Goal: Navigation & Orientation: Find specific page/section

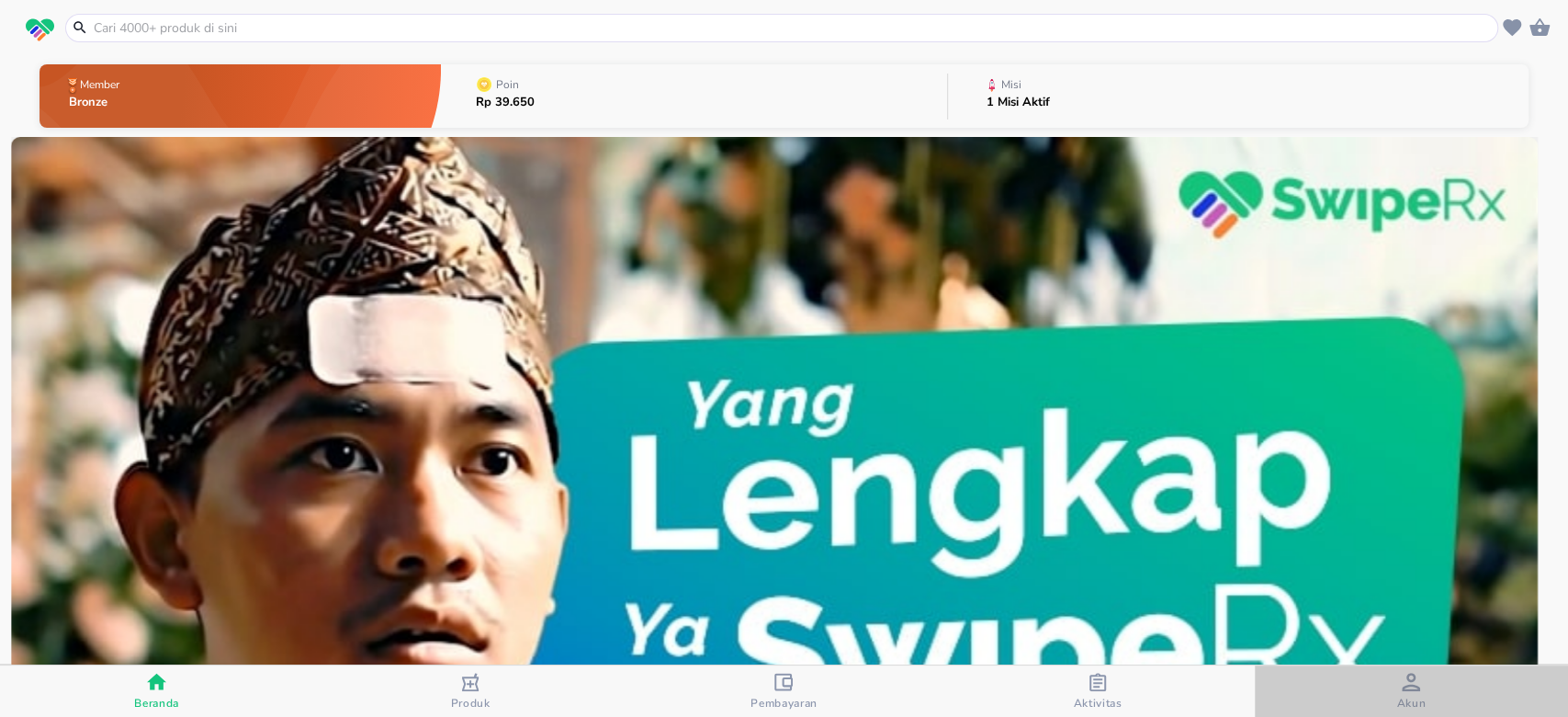
click at [1439, 690] on span "Akun" at bounding box center [1411, 691] width 302 height 38
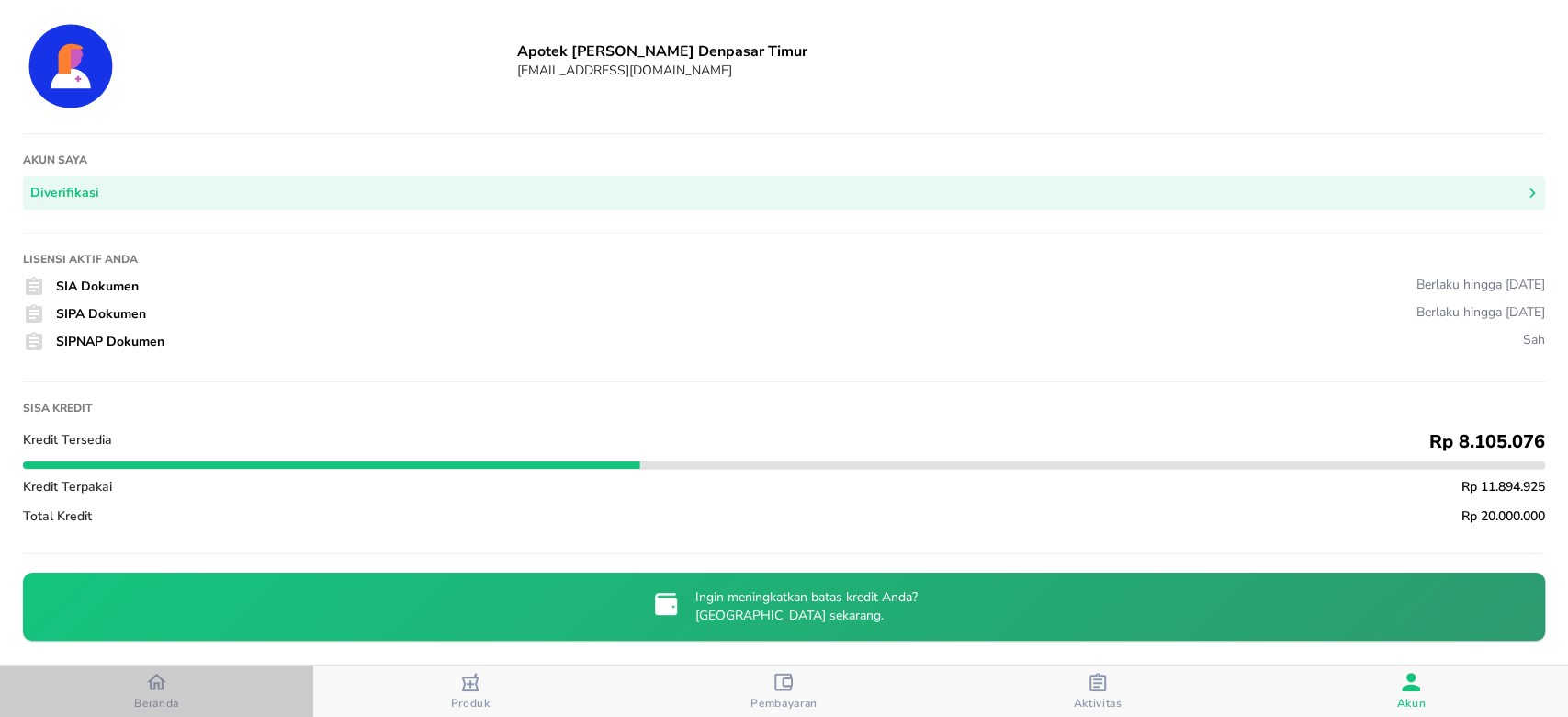
click at [160, 693] on div "button" at bounding box center [156, 683] width 19 height 24
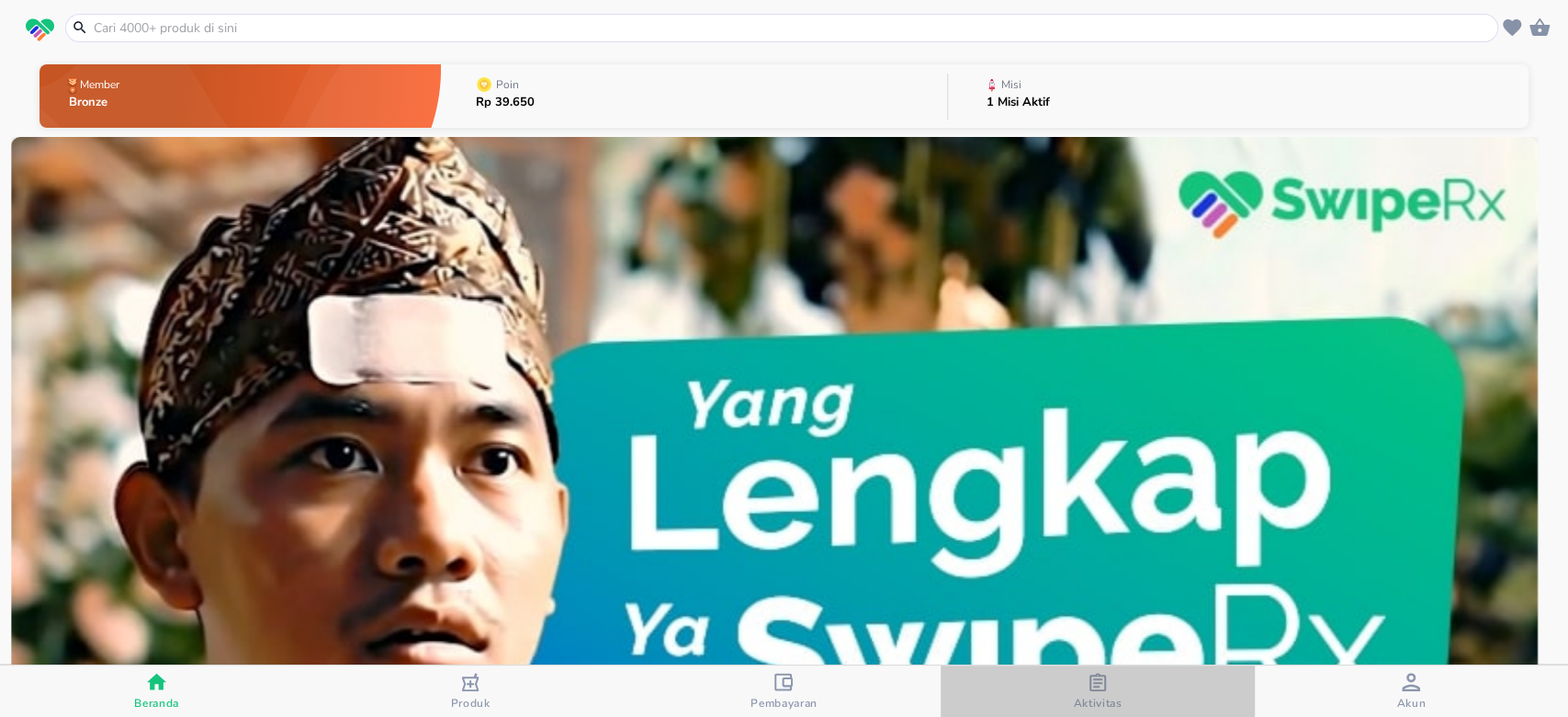
click at [1086, 682] on div "Aktivitas" at bounding box center [1097, 691] width 49 height 38
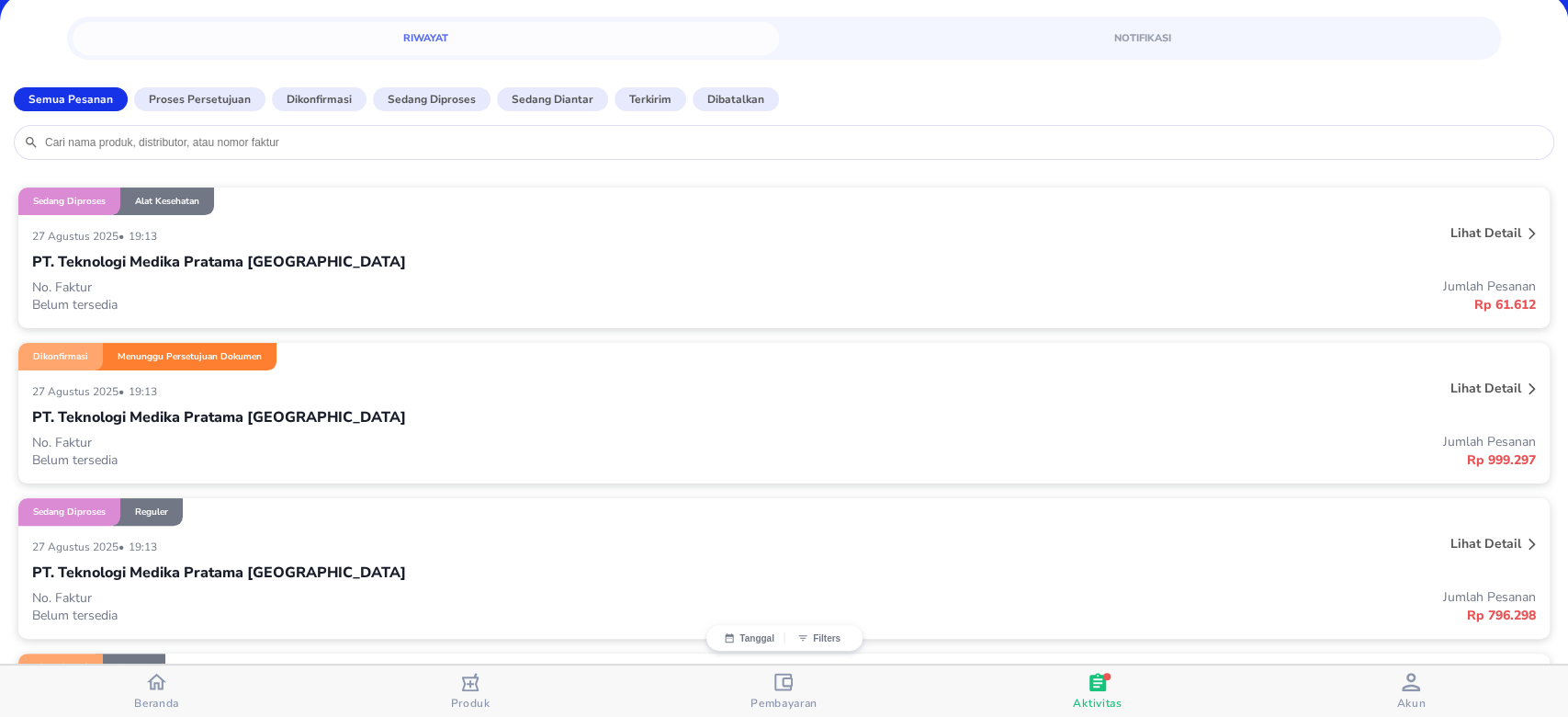
scroll to position [123, 0]
